Goal: Information Seeking & Learning: Learn about a topic

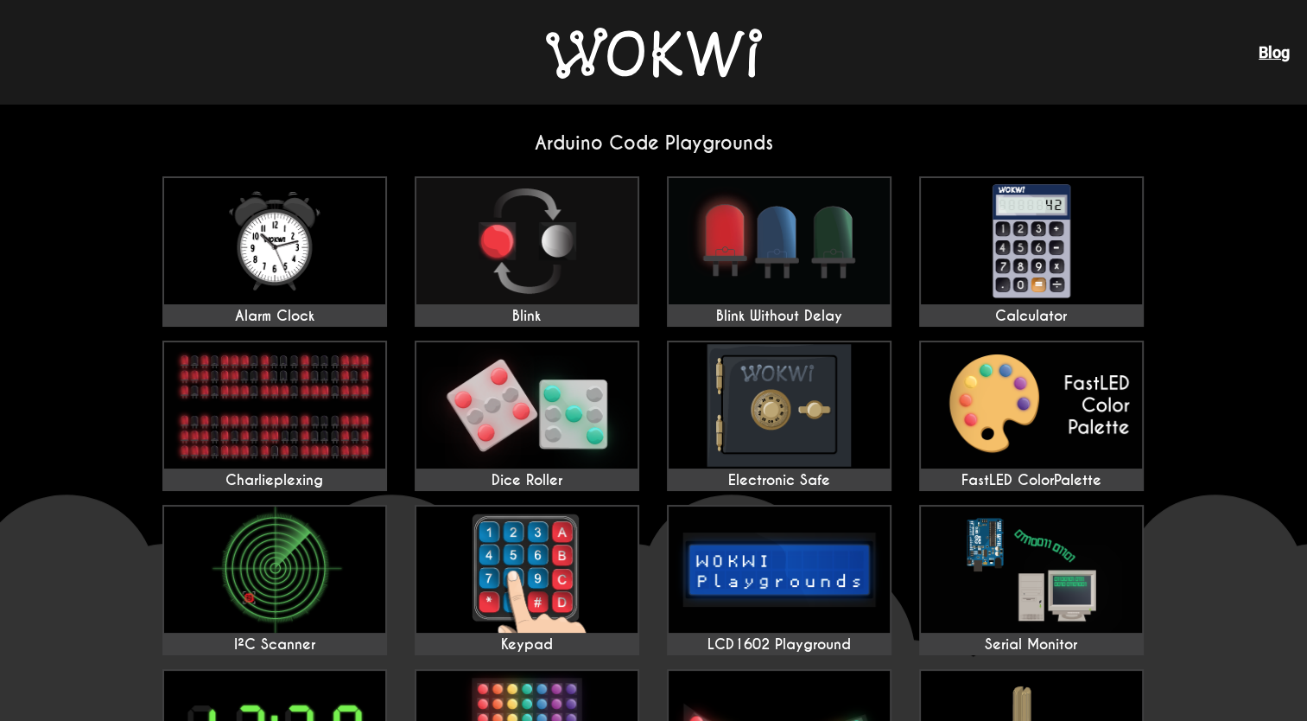
click at [836, 98] on div "Blog" at bounding box center [653, 52] width 1307 height 104
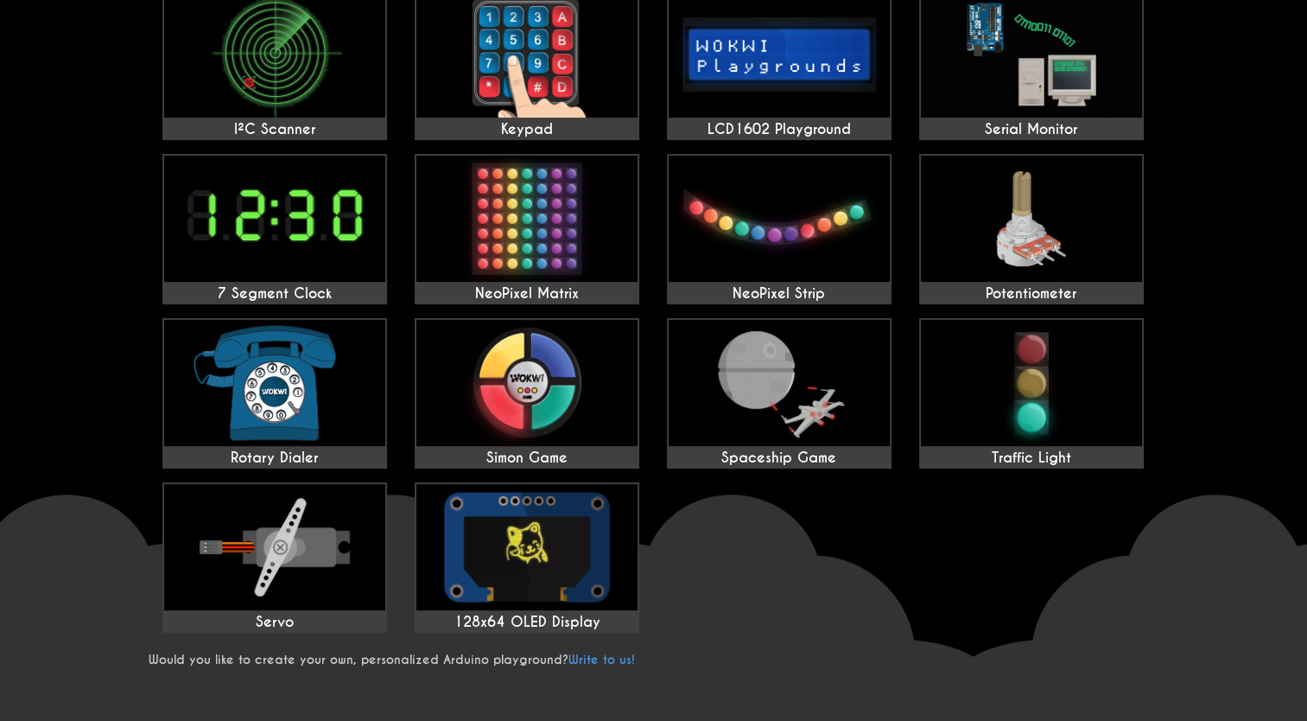
scroll to position [518, 0]
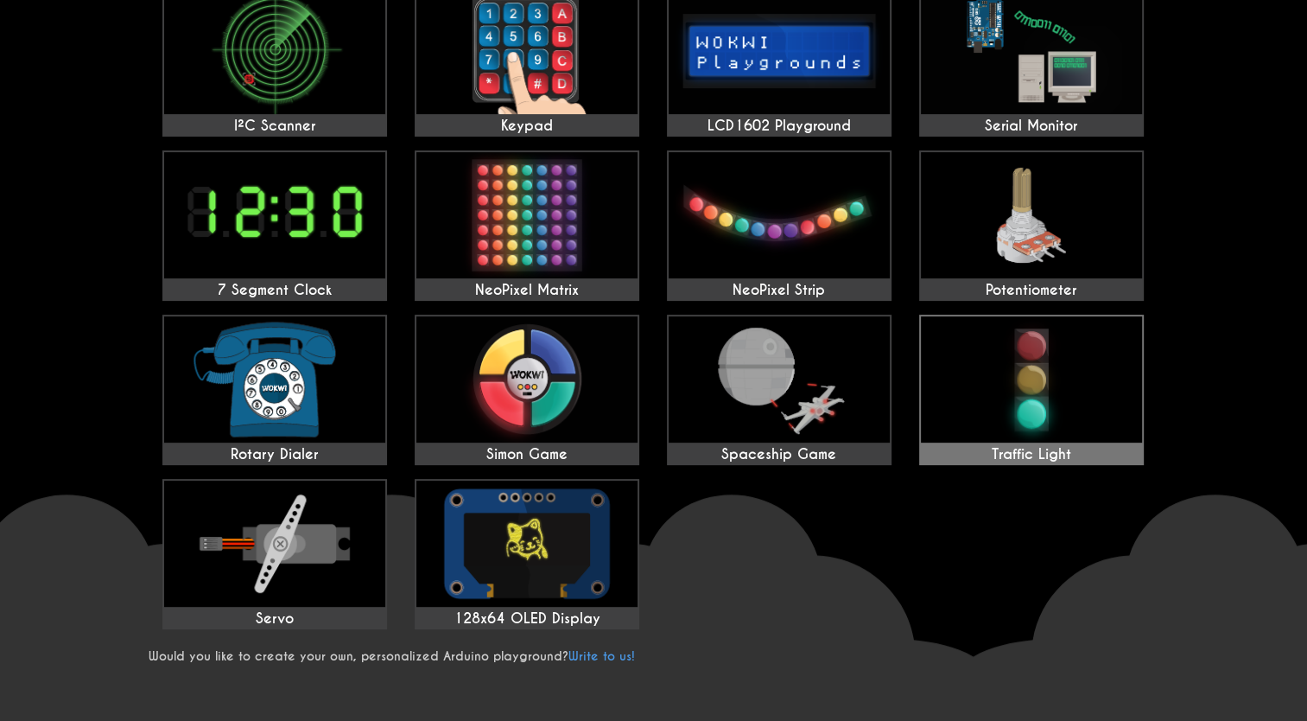
click at [1035, 356] on img at bounding box center [1031, 379] width 221 height 126
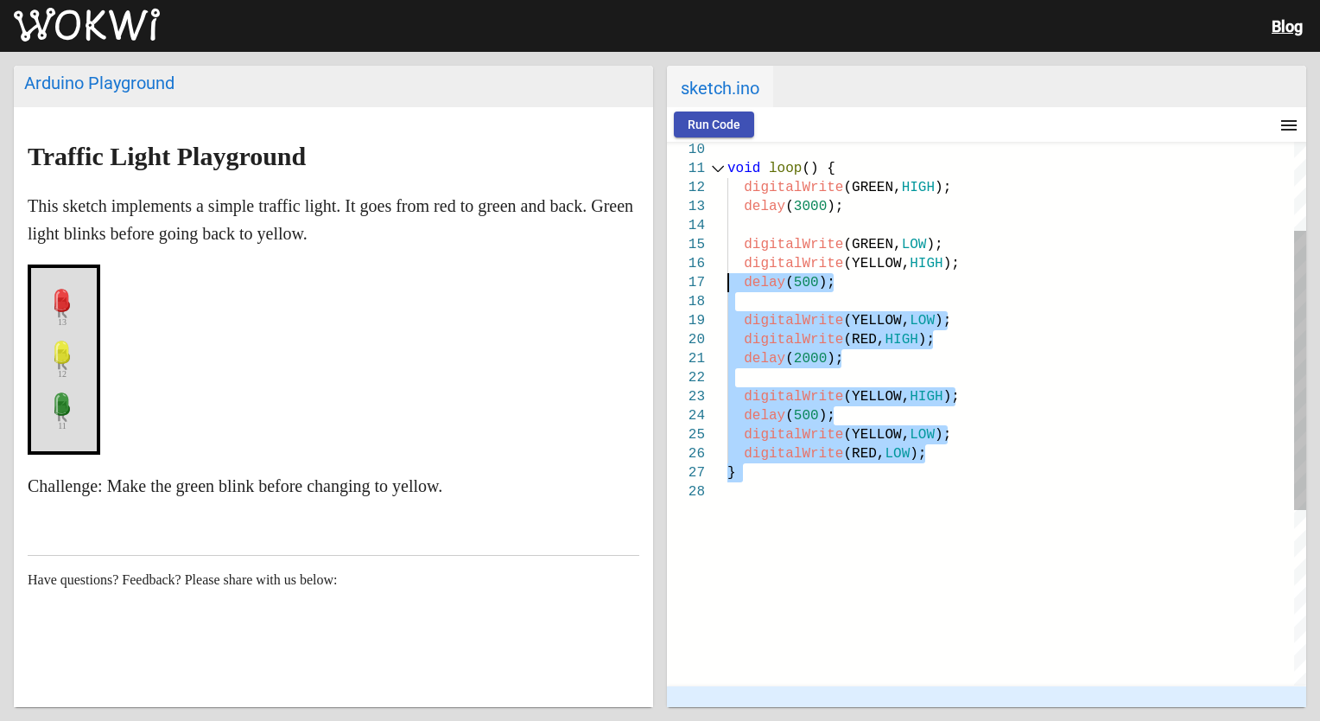
type textarea "#define RED 13 #define YELLOW 12 #define GREEN 11 void setup() { pinMode(RED, O…"
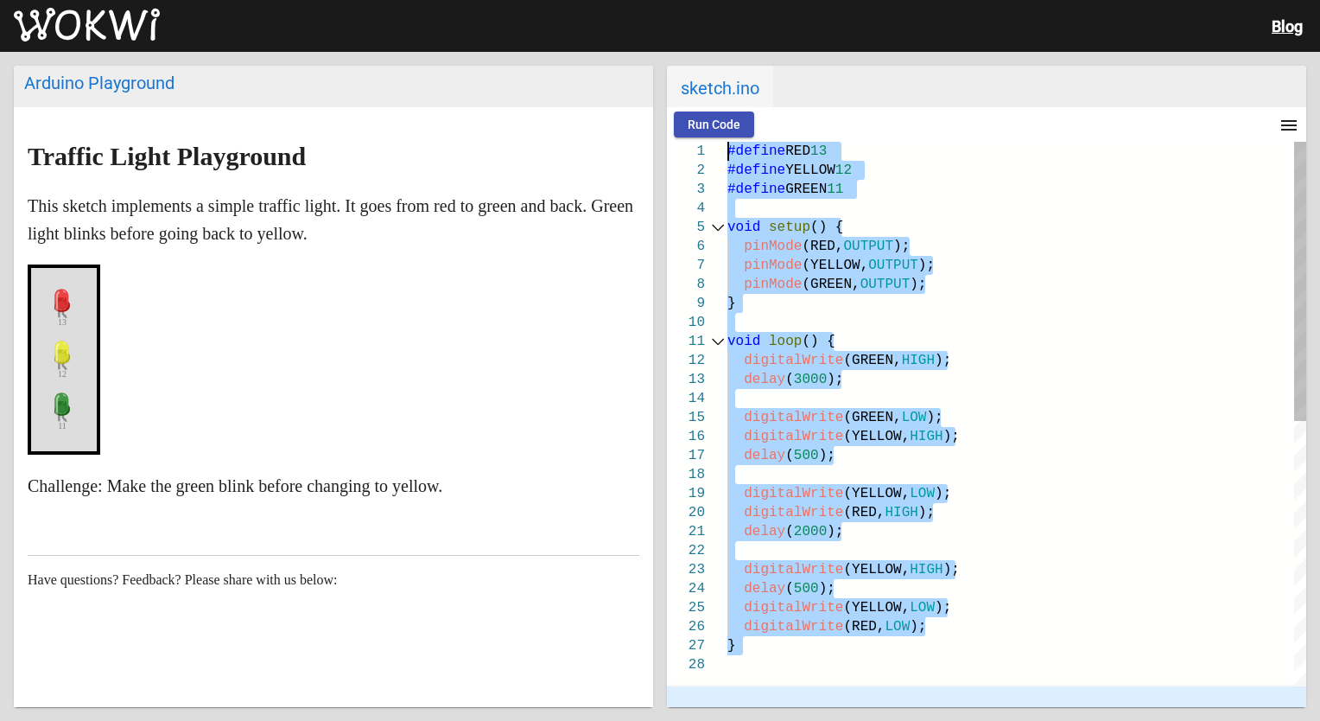
drag, startPoint x: 778, startPoint y: 441, endPoint x: 723, endPoint y: 143, distance: 303.0
click at [723, 143] on div "12 13 14 15 16 17 18 19 20 21 22 23 24 25 26 27 28 10 11 7 8 9 5 6 3 4 1 2 digi…" at bounding box center [986, 413] width 639 height 543
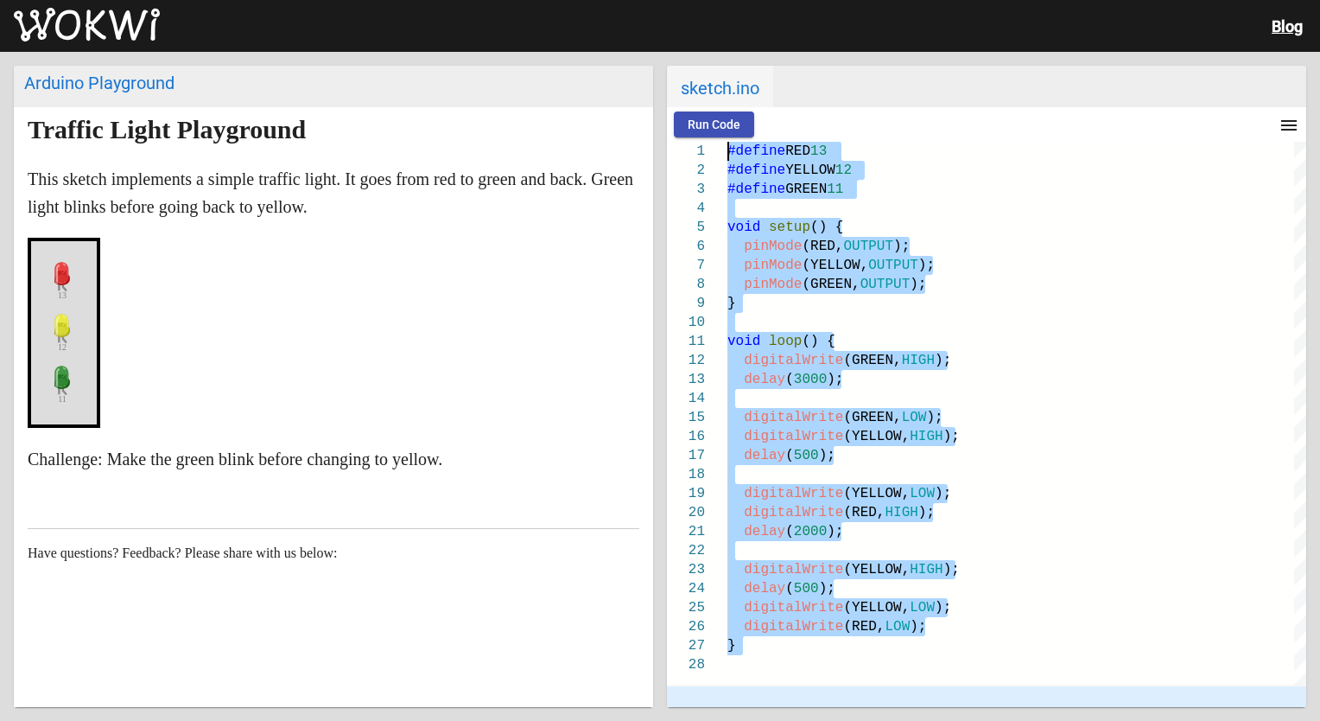
scroll to position [40, 0]
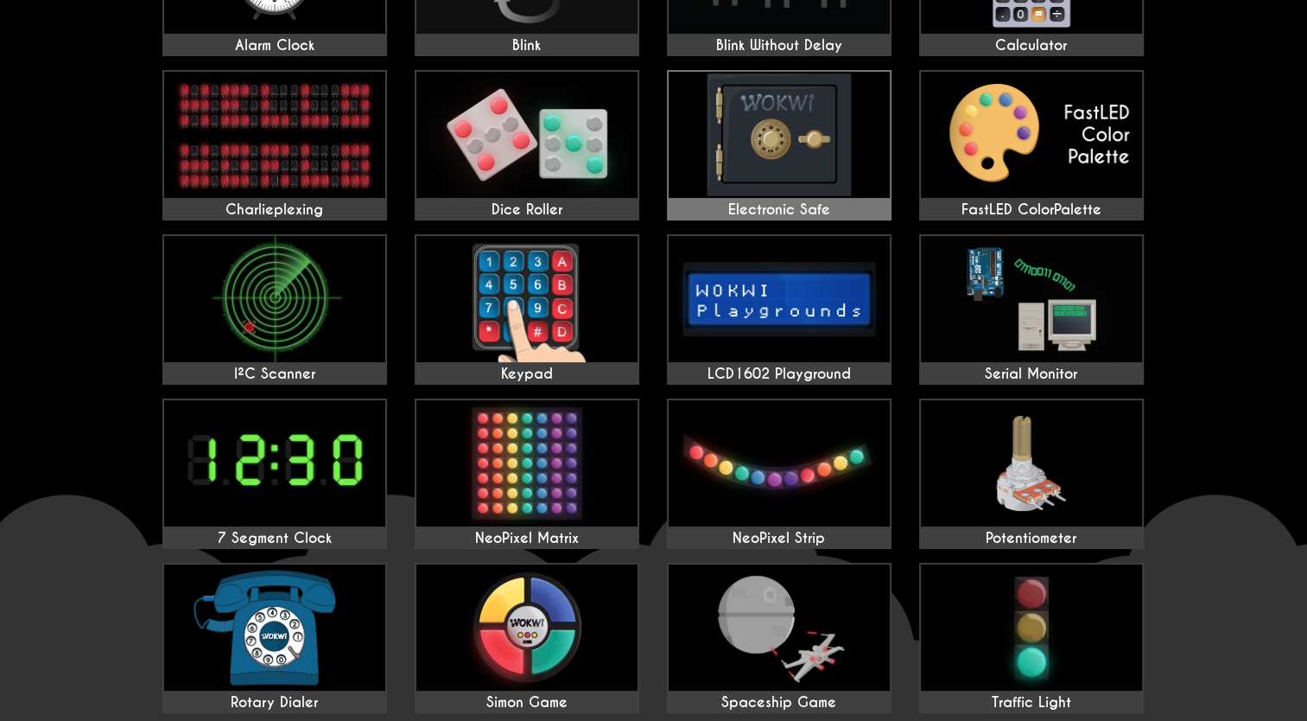
scroll to position [518, 0]
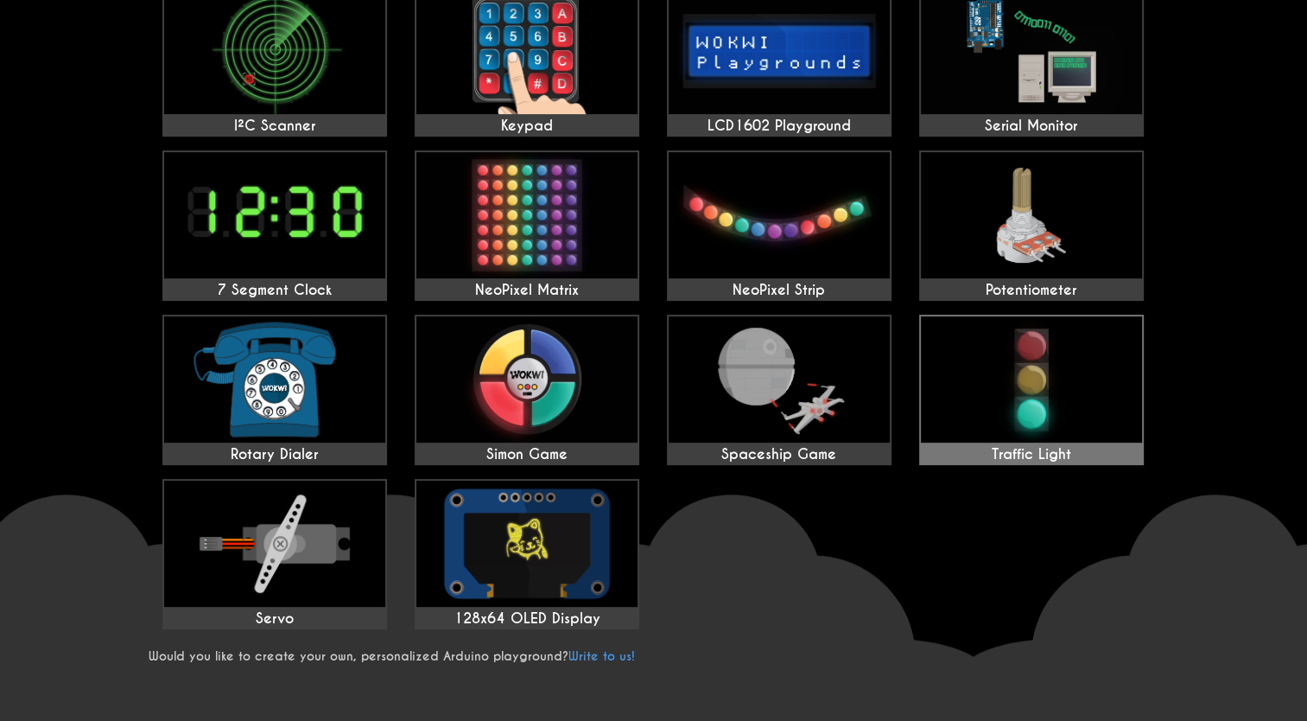
click at [1012, 396] on img at bounding box center [1031, 379] width 221 height 126
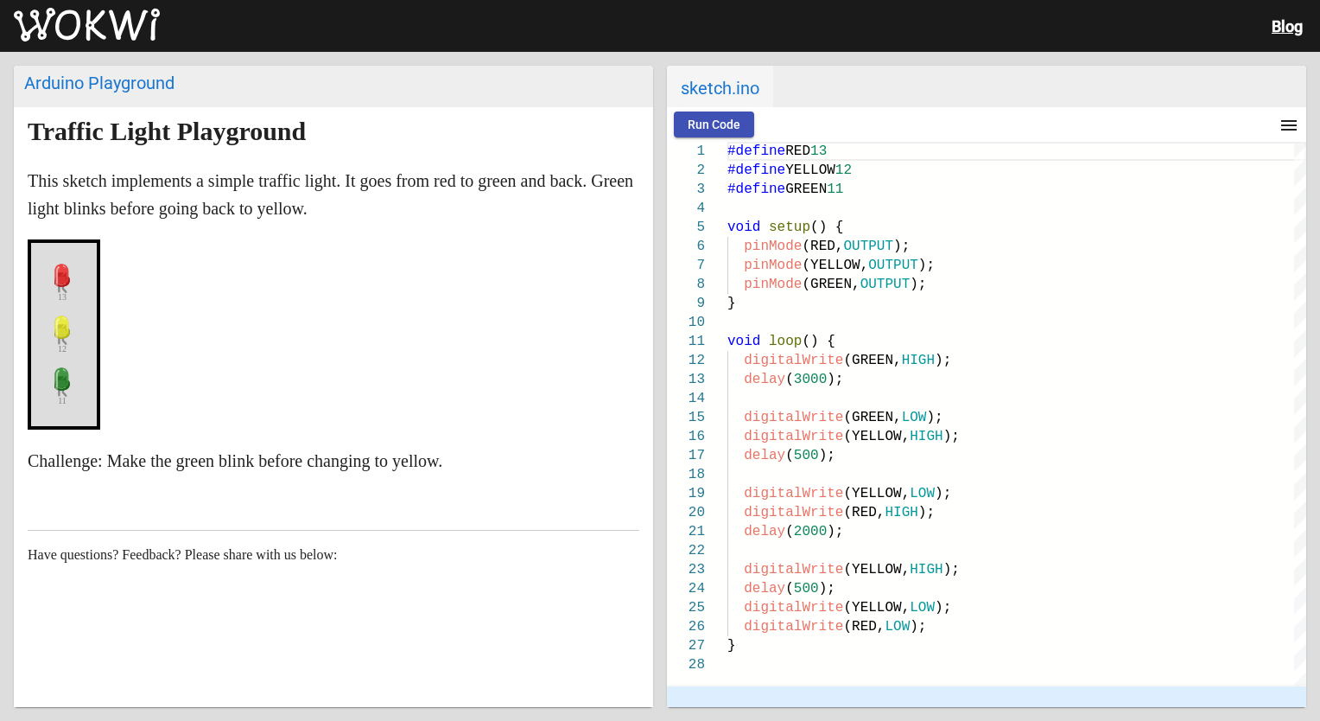
scroll to position [40, 0]
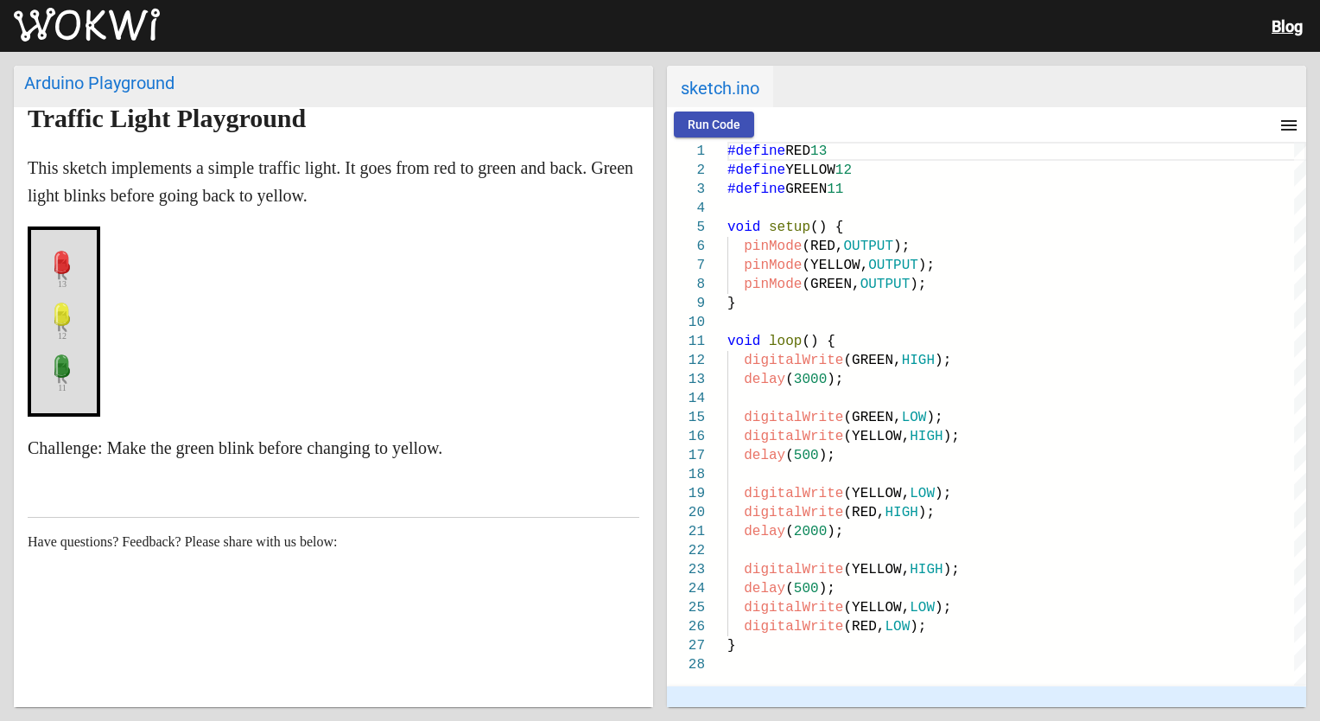
drag, startPoint x: 77, startPoint y: 345, endPoint x: 115, endPoint y: 339, distance: 38.5
click at [112, 340] on markdown "Traffic Light Playground This sketch implements a simple traffic light. It goes…" at bounding box center [334, 283] width 612 height 357
click at [728, 117] on span "Run Code" at bounding box center [714, 124] width 53 height 14
click at [779, 123] on span "Stop" at bounding box center [789, 124] width 25 height 14
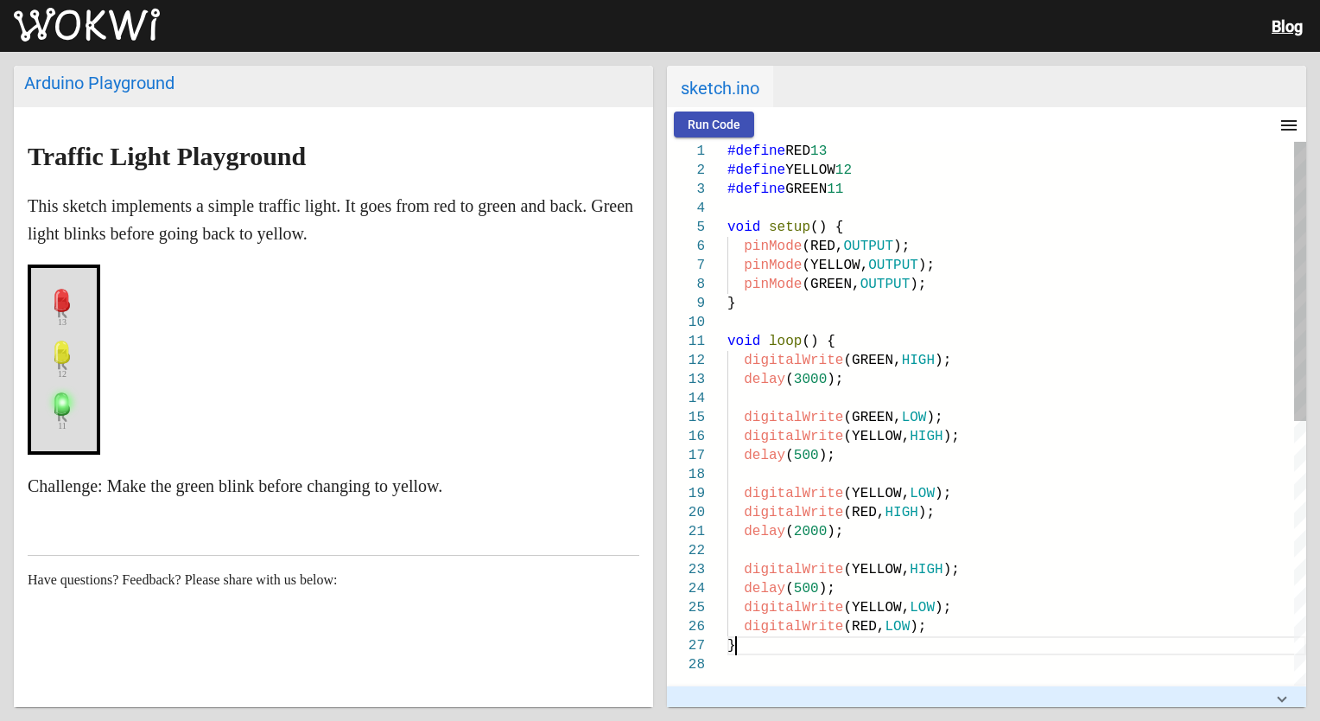
scroll to position [0, 0]
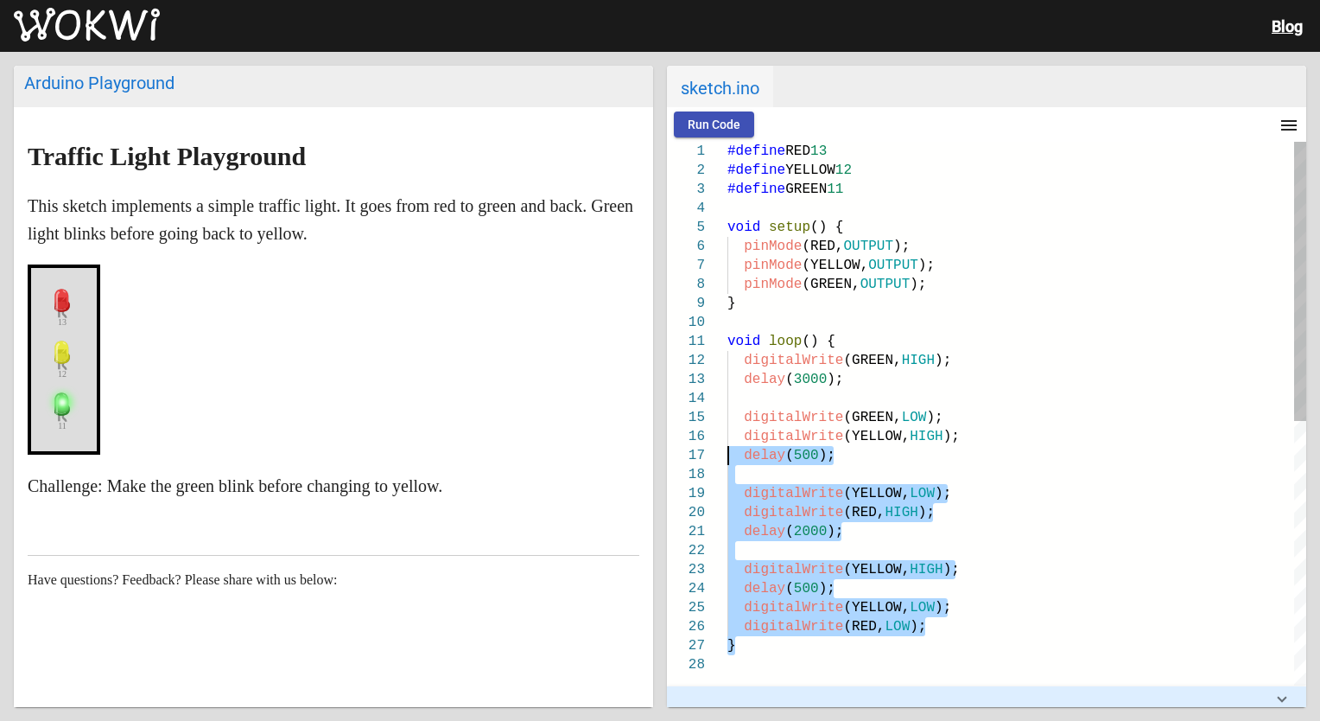
type textarea "#define RED 13 #define YELLOW 12 #define GREEN 11 void setup() { pinMode(RED, O…"
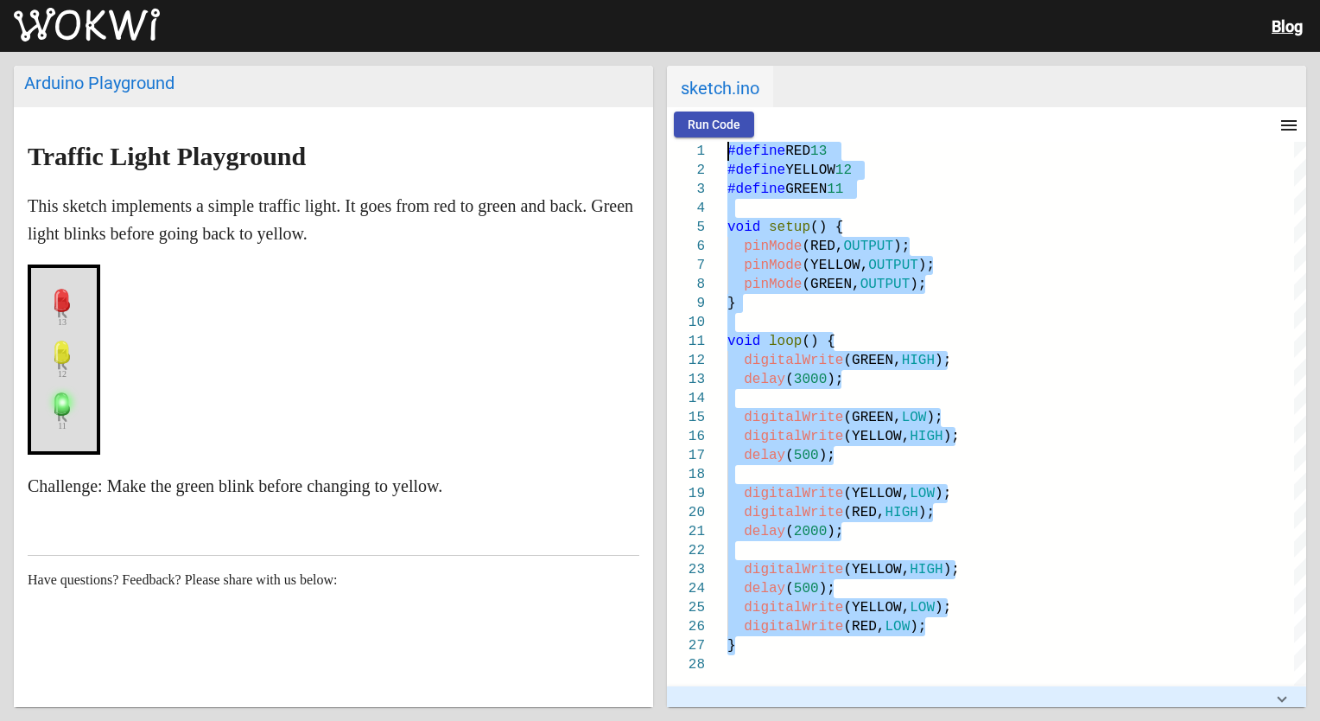
drag, startPoint x: 755, startPoint y: 651, endPoint x: 703, endPoint y: 136, distance: 517.5
click at [708, 136] on wokwi-workbench "Run Code menu timer 00:06.098 speed 100% 5 6 7 8 9 10 11 12 13 14 15 16 17 18 1…" at bounding box center [986, 407] width 639 height 600
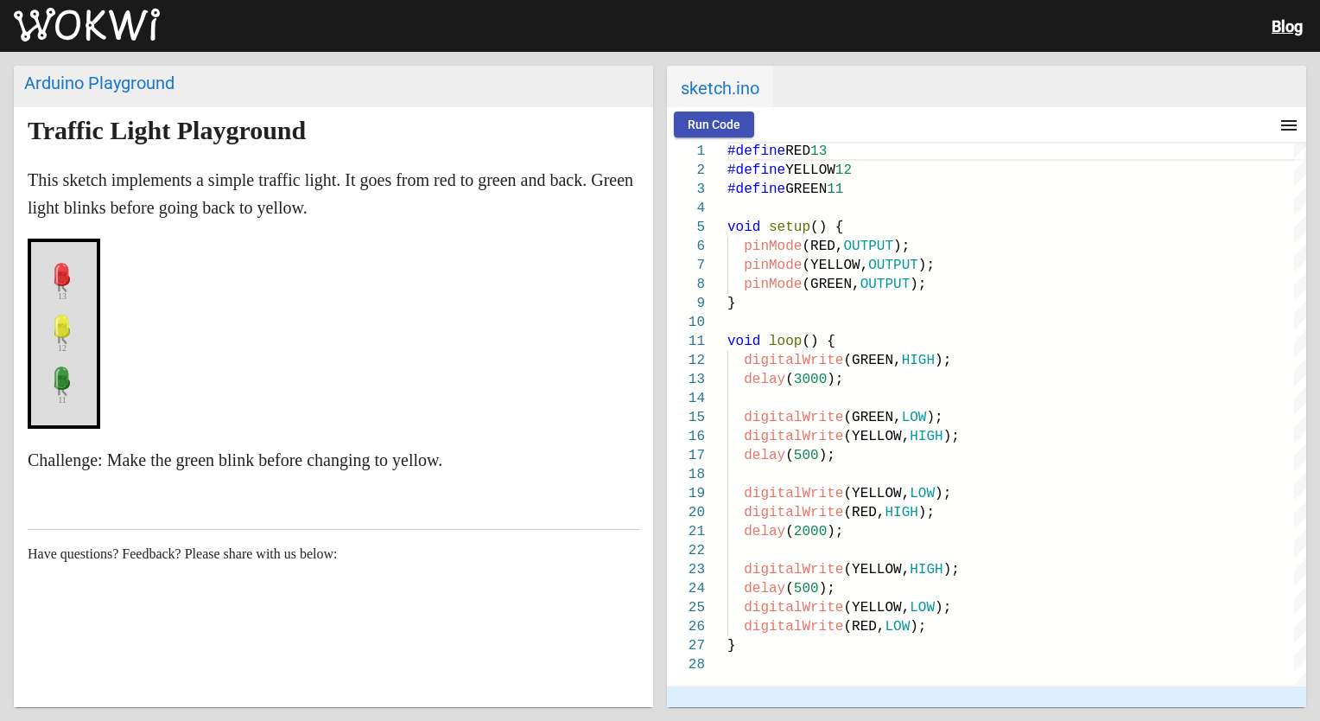
scroll to position [40, 0]
